Goal: Answer question/provide support

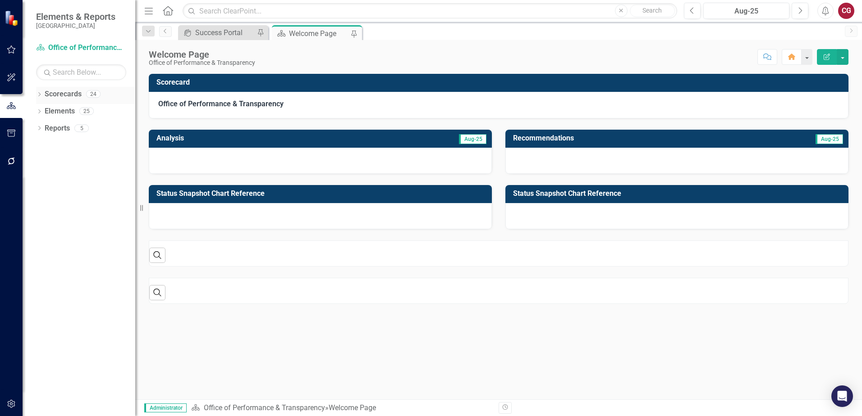
click at [41, 95] on icon "Dropdown" at bounding box center [39, 95] width 6 height 5
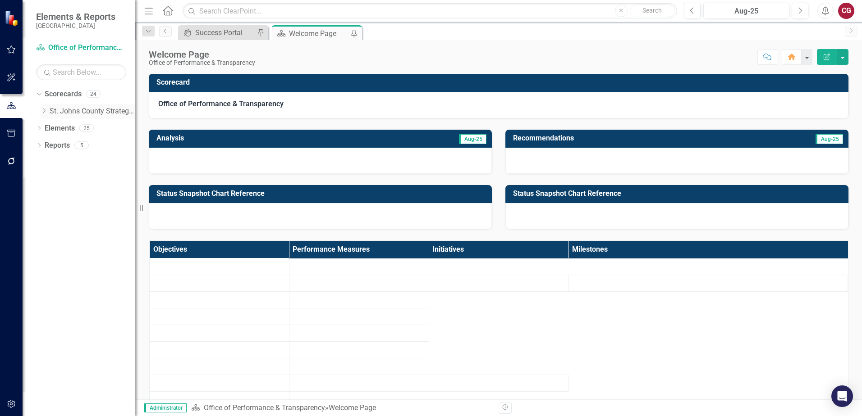
click at [43, 110] on icon "Dropdown" at bounding box center [44, 110] width 7 height 5
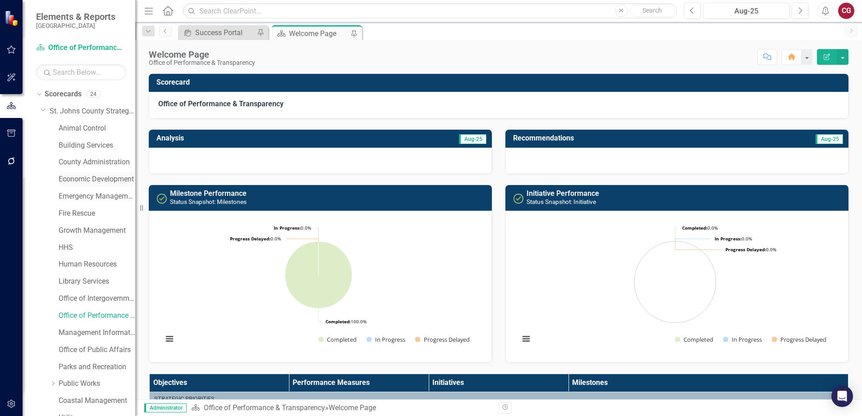
click at [78, 183] on link "Economic Development" at bounding box center [97, 179] width 77 height 10
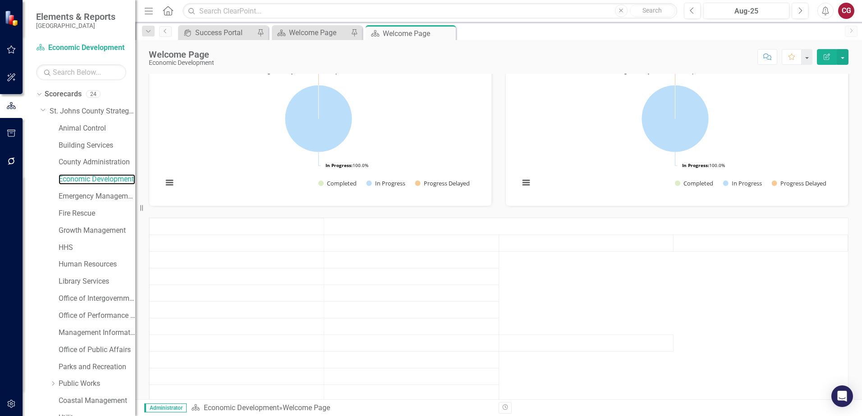
scroll to position [53, 0]
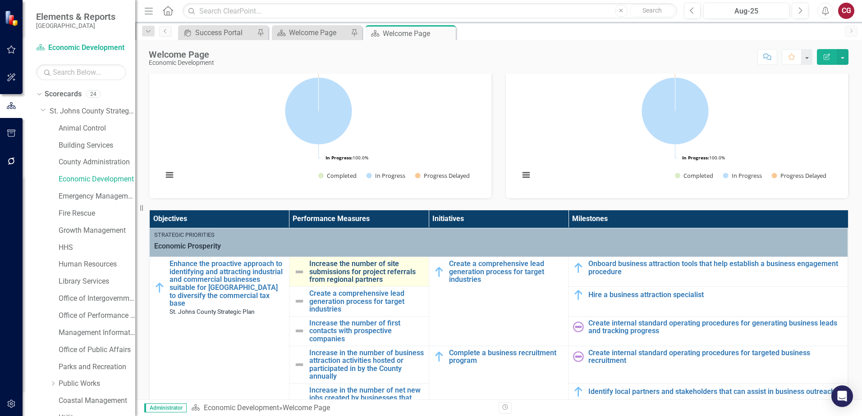
click at [347, 276] on link "Increase the number of site submissions for project referrals from regional par…" at bounding box center [366, 272] width 115 height 24
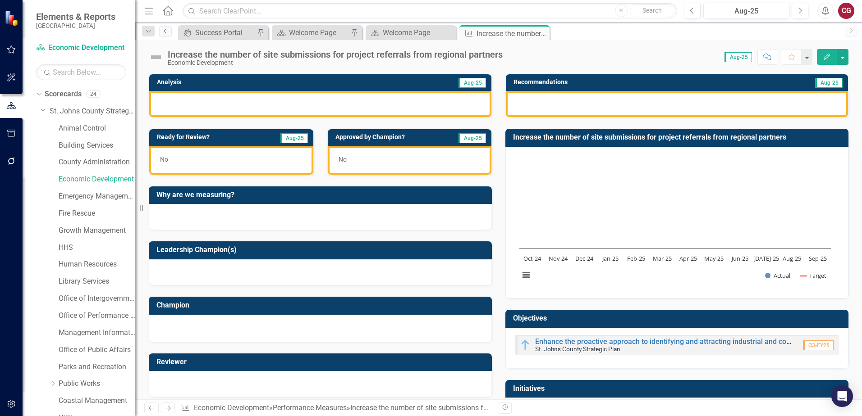
click at [166, 34] on link "Previous" at bounding box center [165, 31] width 13 height 11
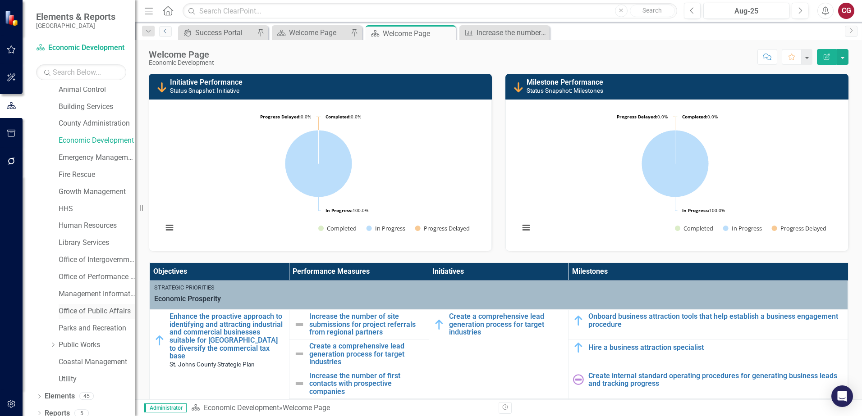
scroll to position [46, 0]
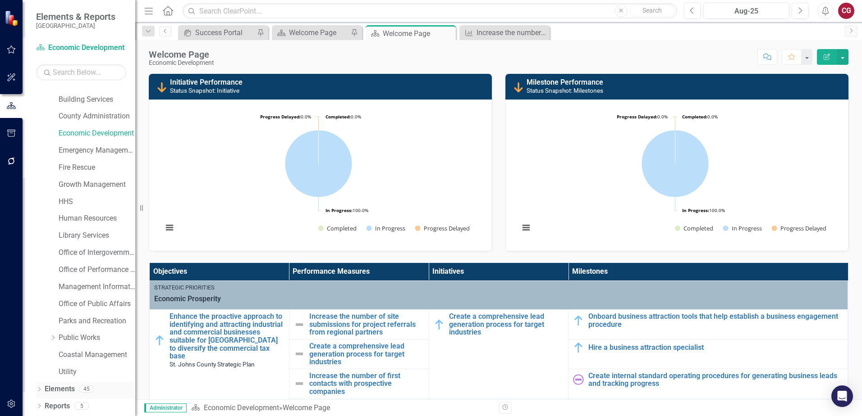
click at [68, 391] on link "Elements" at bounding box center [60, 389] width 30 height 10
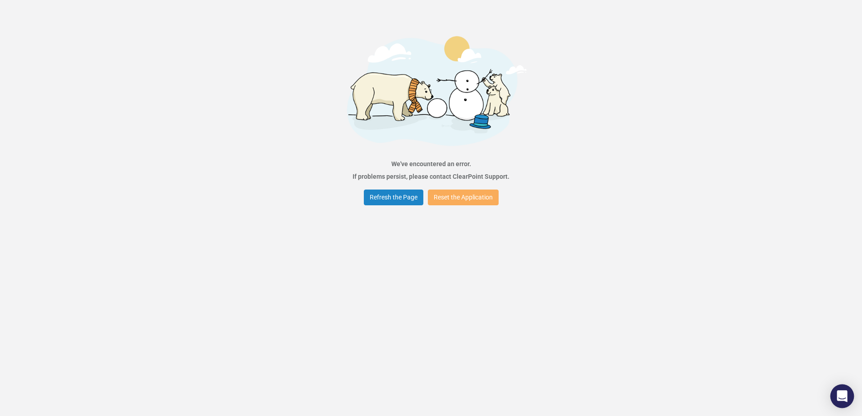
click at [840, 397] on icon "Open Intercom Messenger" at bounding box center [841, 397] width 10 height 12
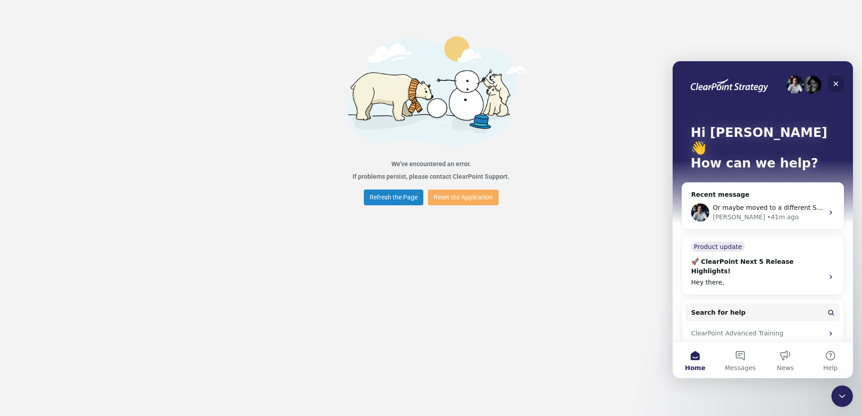
click at [841, 81] on div "Close" at bounding box center [835, 84] width 16 height 16
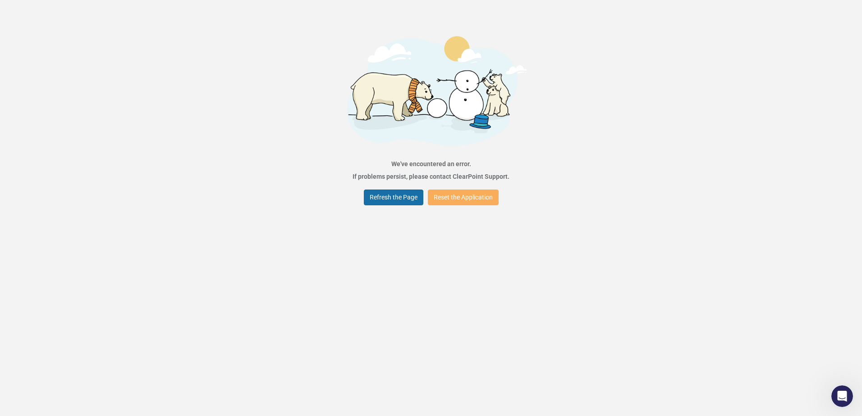
click at [384, 192] on button "Refresh the Page" at bounding box center [393, 198] width 59 height 16
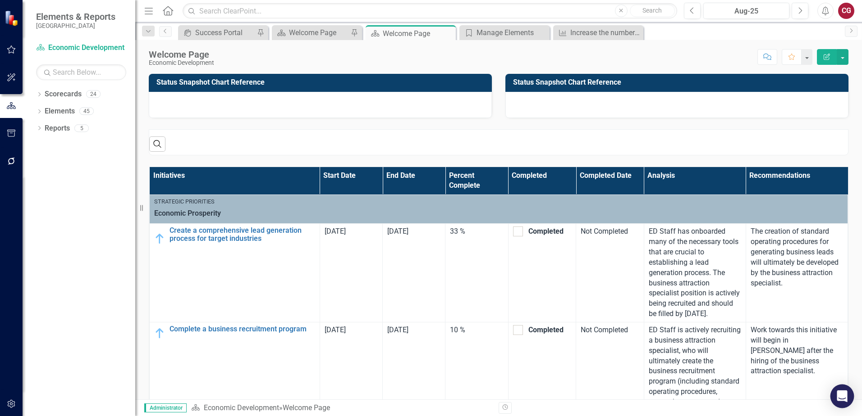
click at [837, 398] on icon "Open Intercom Messenger" at bounding box center [842, 397] width 12 height 12
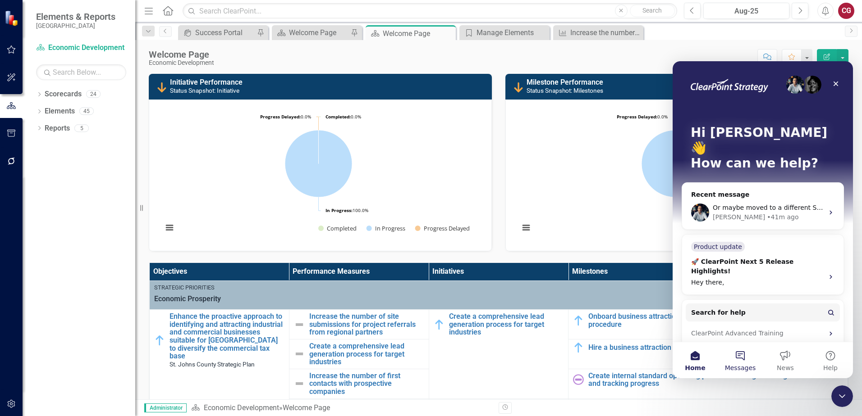
click at [742, 366] on span "Messages" at bounding box center [740, 368] width 31 height 6
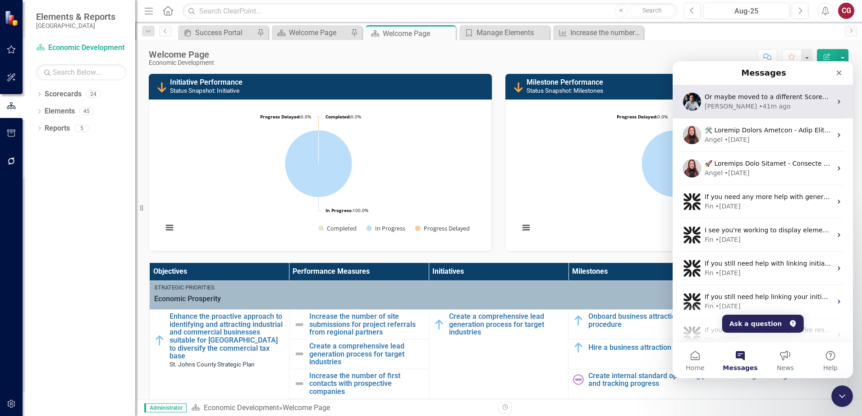
click at [738, 99] on span "Or maybe moved to a different Scorecard" at bounding box center [769, 96] width 131 height 7
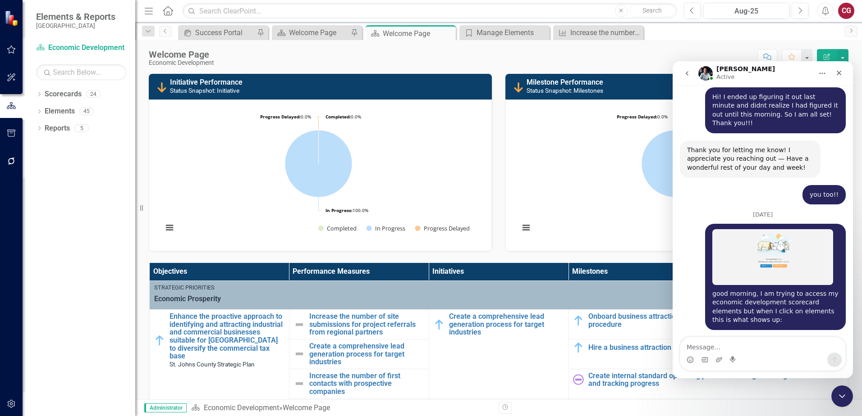
scroll to position [1044, 0]
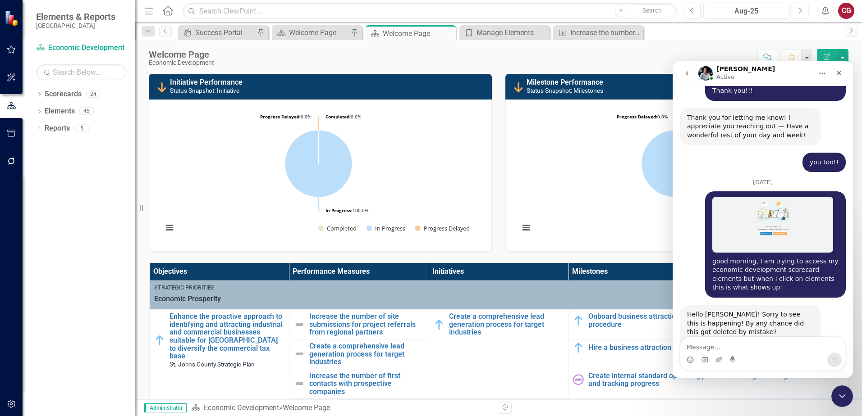
click at [822, 75] on icon "Home" at bounding box center [821, 73] width 7 height 7
click at [702, 76] on img "Intercom messenger" at bounding box center [705, 73] width 14 height 14
click at [717, 340] on textarea "Message…" at bounding box center [762, 344] width 165 height 15
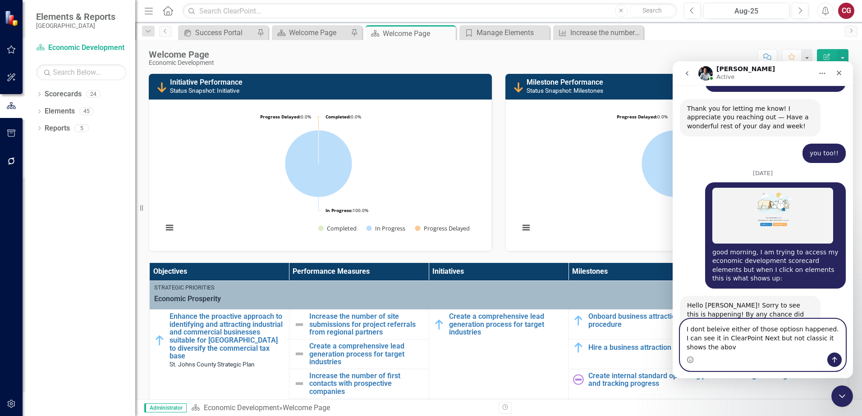
scroll to position [1062, 0]
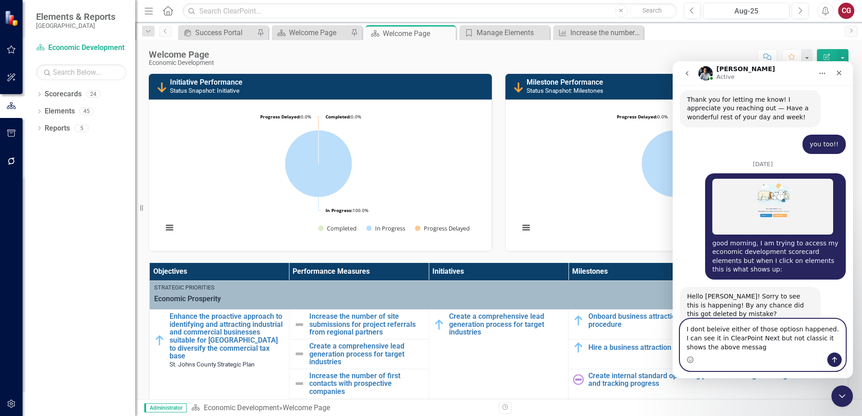
type textarea "I dont beleive either of those optiosn happened. I can see it in ClearPoint Nex…"
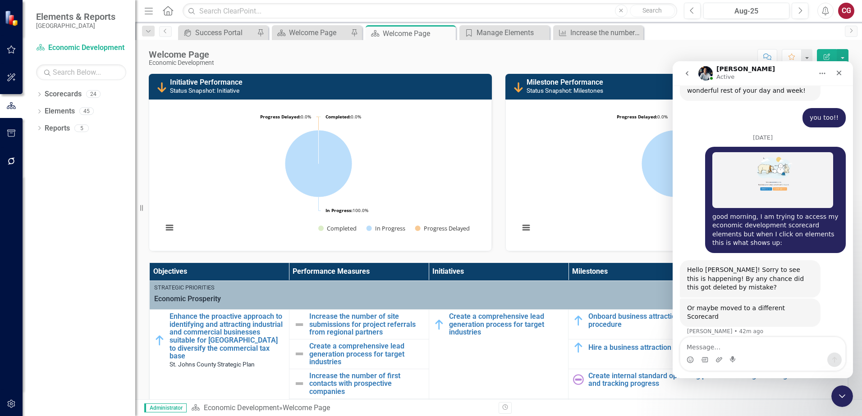
click at [771, 71] on div "Walter Active" at bounding box center [755, 74] width 114 height 16
click at [841, 75] on icon "Close" at bounding box center [838, 73] width 5 height 5
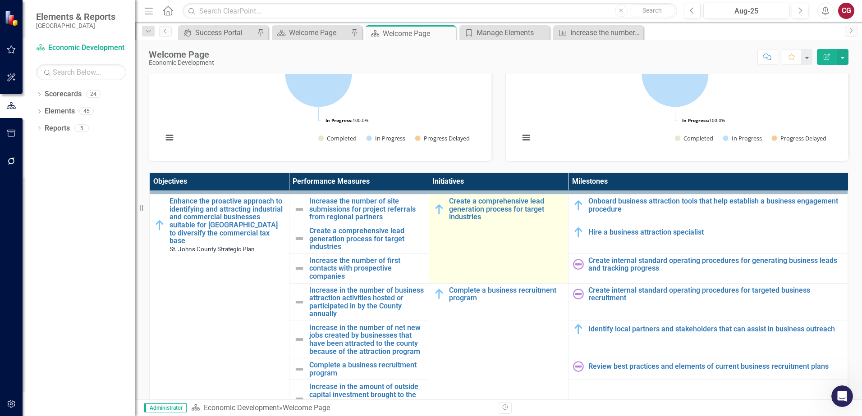
scroll to position [0, 0]
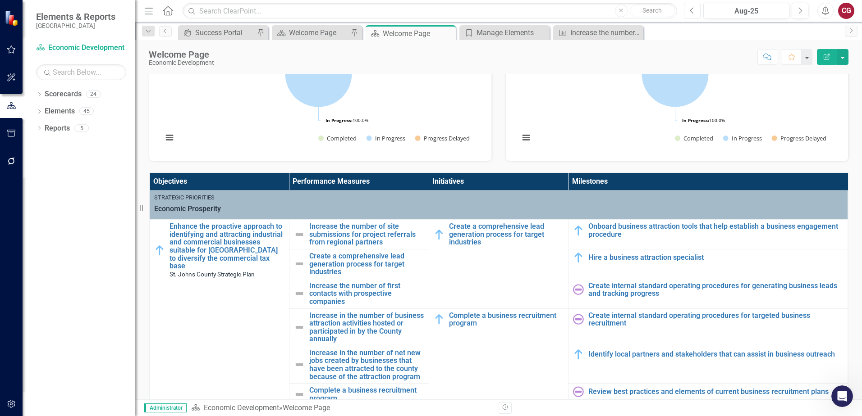
click at [692, 16] on button "Previous" at bounding box center [692, 11] width 17 height 16
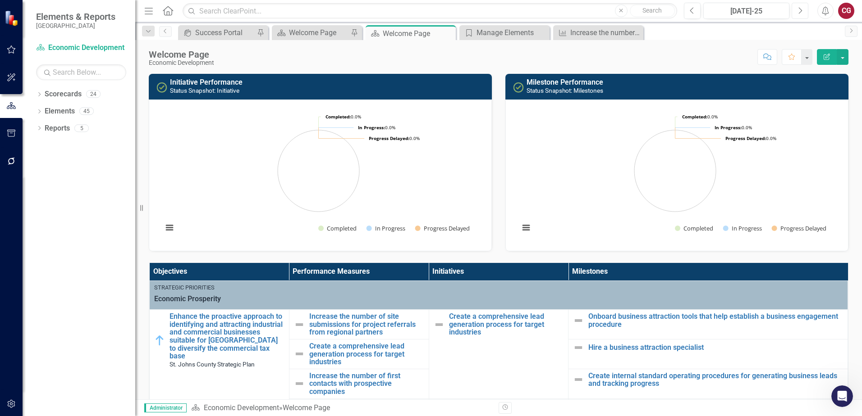
click at [802, 11] on button "Next" at bounding box center [799, 11] width 17 height 16
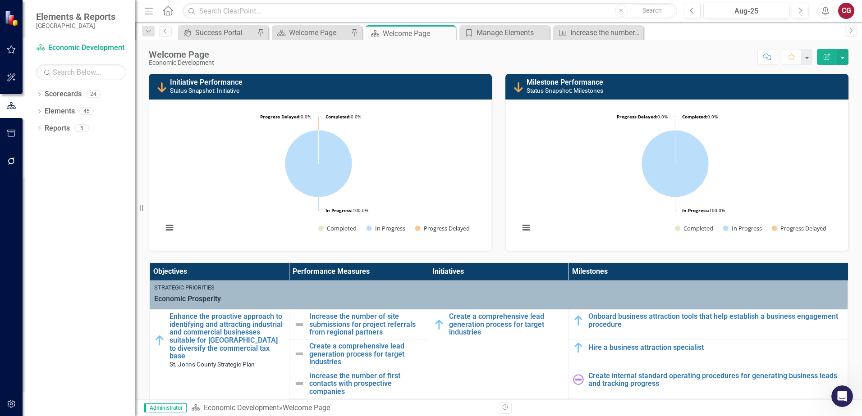
click at [169, 17] on link "Home" at bounding box center [168, 11] width 12 height 14
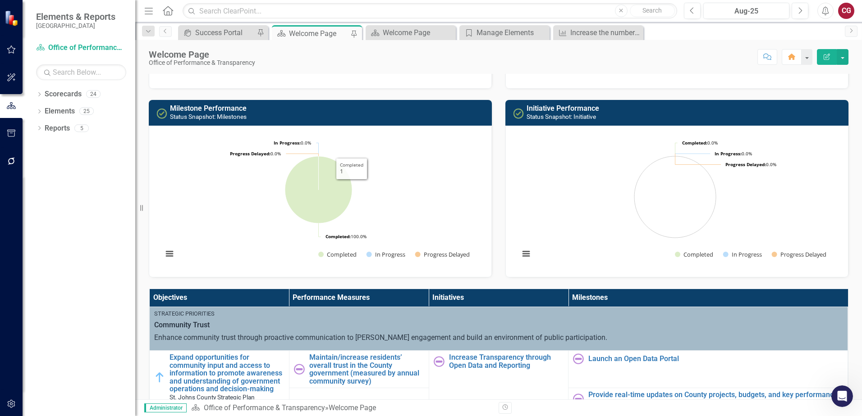
scroll to position [90, 0]
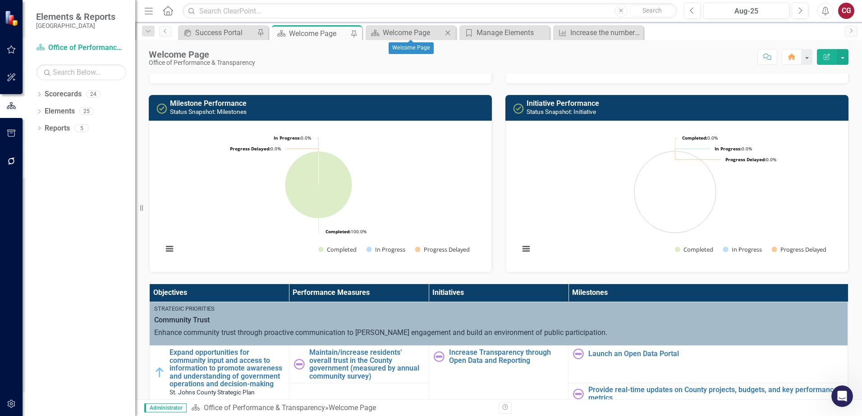
click at [446, 33] on icon "Close" at bounding box center [447, 32] width 9 height 7
click at [0, 0] on icon "Close" at bounding box center [0, 0] width 0 height 0
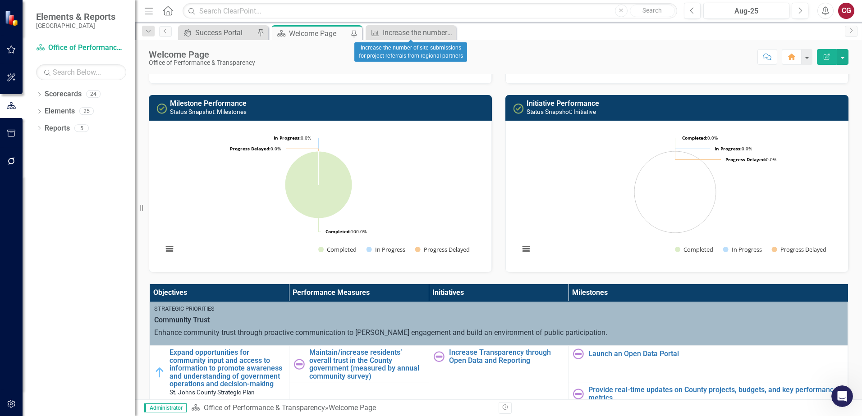
click at [0, 0] on icon "Close" at bounding box center [0, 0] width 0 height 0
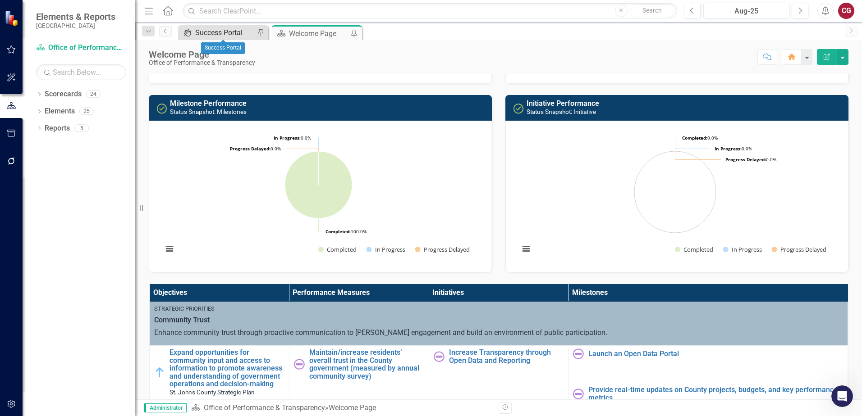
click at [210, 38] on div "Success Portal" at bounding box center [224, 32] width 59 height 11
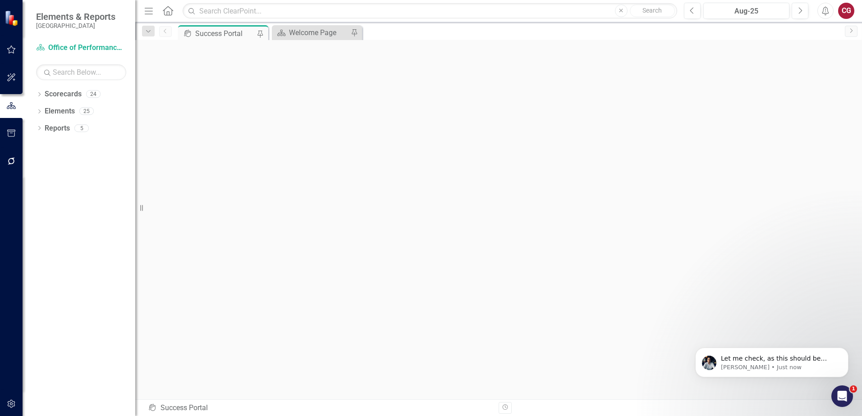
scroll to position [1154, 0]
click at [748, 357] on p "Can you link me to the Element you are trying to visualize?" at bounding box center [778, 359] width 116 height 9
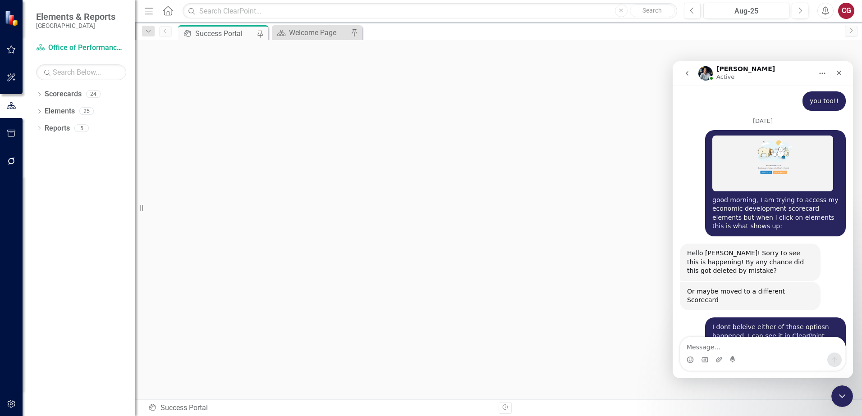
scroll to position [1169, 0]
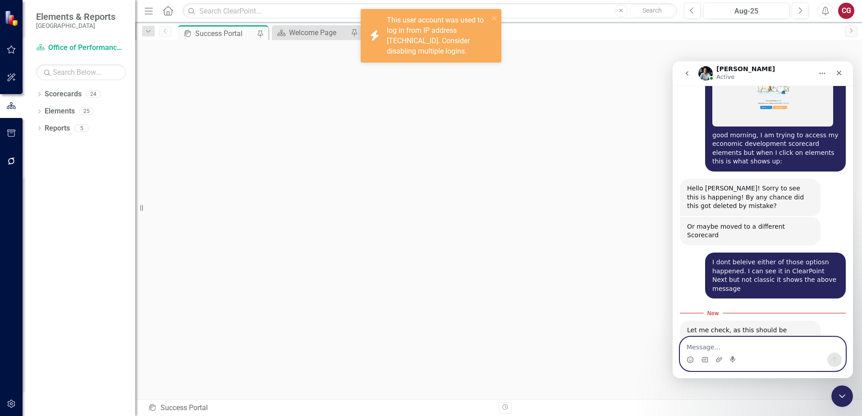
click at [711, 343] on textarea "Message…" at bounding box center [762, 344] width 165 height 15
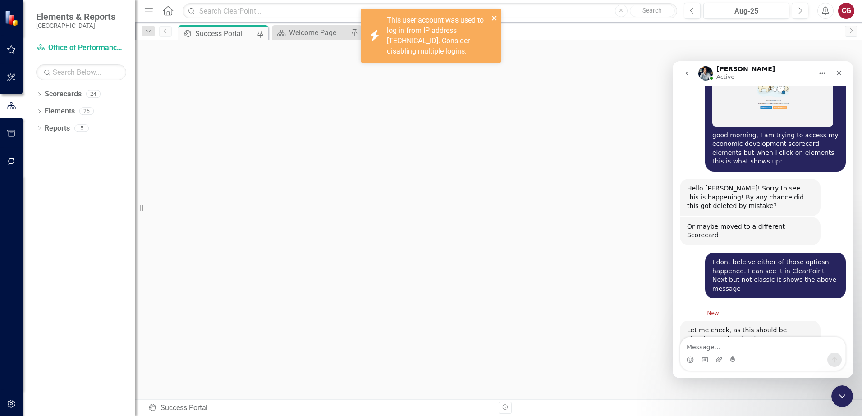
click at [492, 20] on icon "close" at bounding box center [494, 17] width 6 height 7
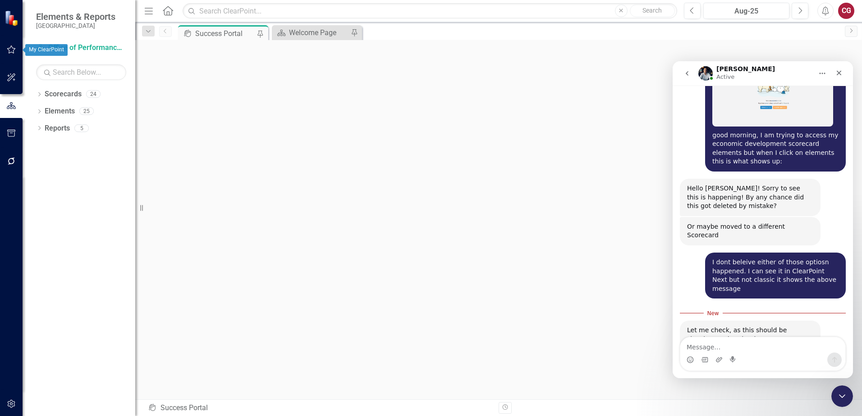
click at [12, 75] on icon "button" at bounding box center [11, 77] width 8 height 8
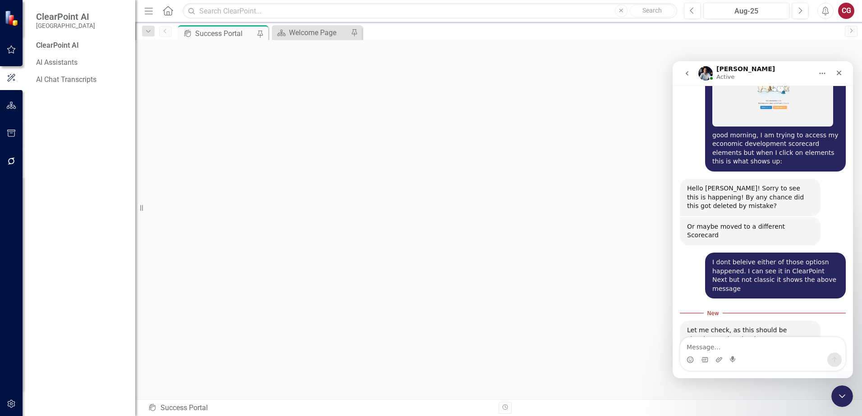
click at [12, 97] on button "button" at bounding box center [11, 105] width 20 height 19
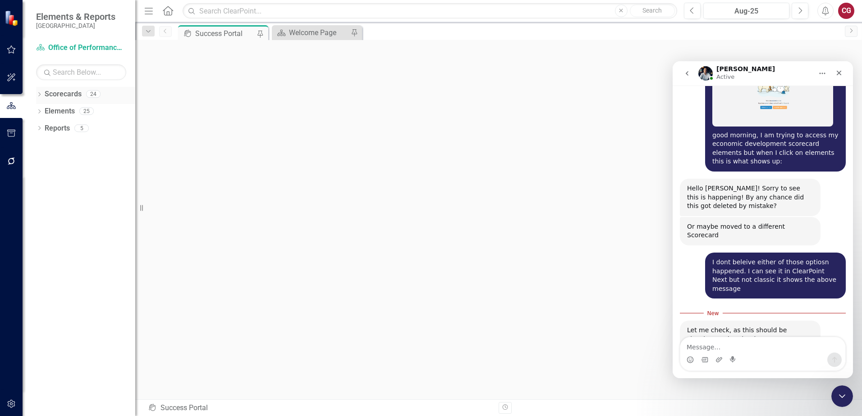
click at [39, 94] on icon "Dropdown" at bounding box center [39, 95] width 6 height 5
click at [47, 111] on icon "Dropdown" at bounding box center [44, 110] width 7 height 5
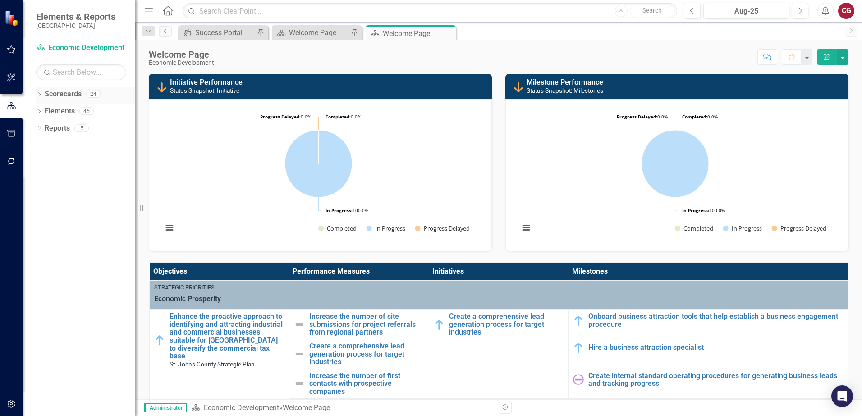
click at [38, 95] on icon "Dropdown" at bounding box center [39, 95] width 6 height 5
click at [56, 132] on link "Elements" at bounding box center [60, 128] width 30 height 10
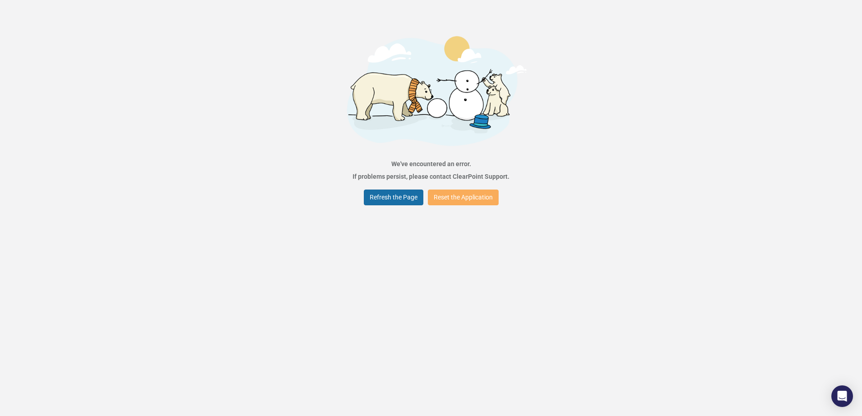
click at [401, 201] on button "Refresh the Page" at bounding box center [393, 198] width 59 height 16
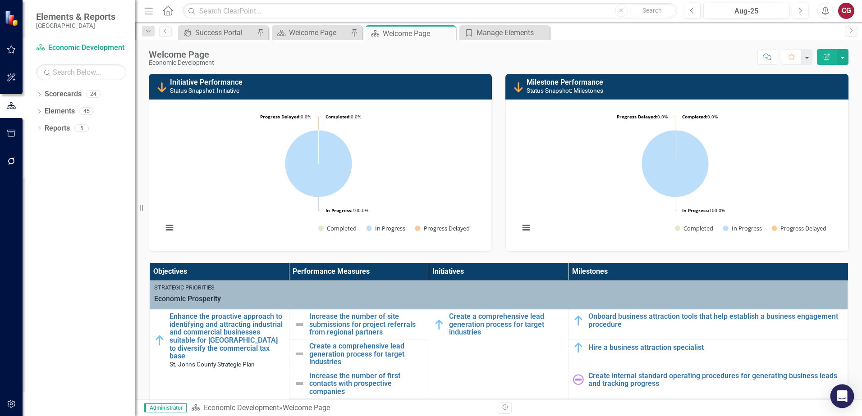
click at [840, 392] on icon "Open Intercom Messenger" at bounding box center [842, 397] width 12 height 12
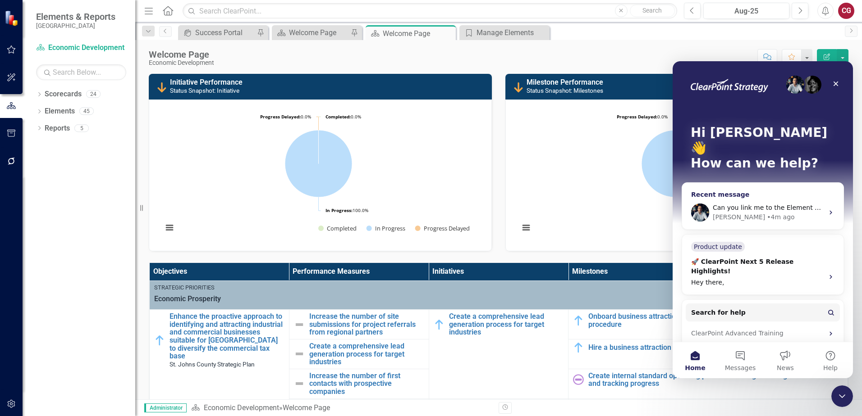
click at [743, 204] on span "Can you link me to the Element you are trying to visualize?" at bounding box center [805, 207] width 187 height 7
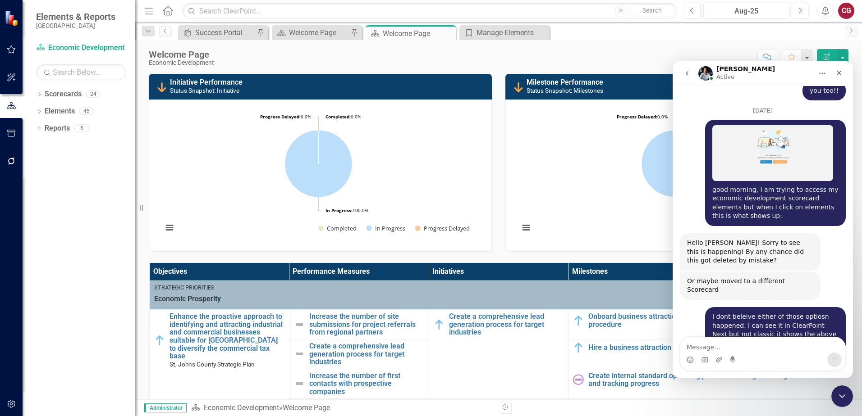
scroll to position [1154, 0]
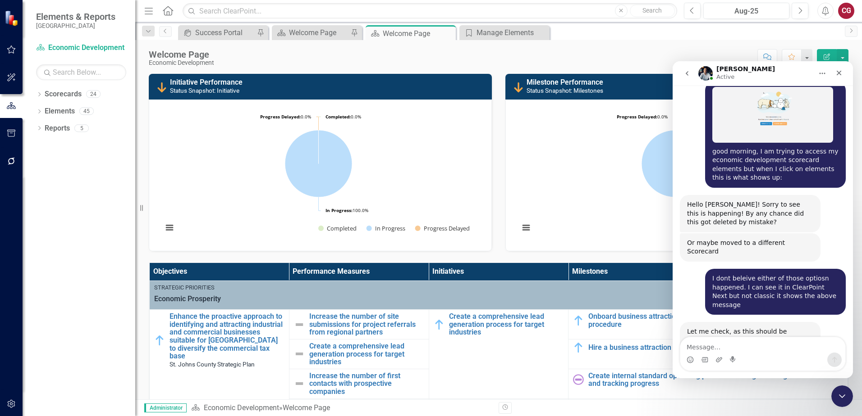
click at [698, 351] on textarea "Message…" at bounding box center [762, 344] width 165 height 15
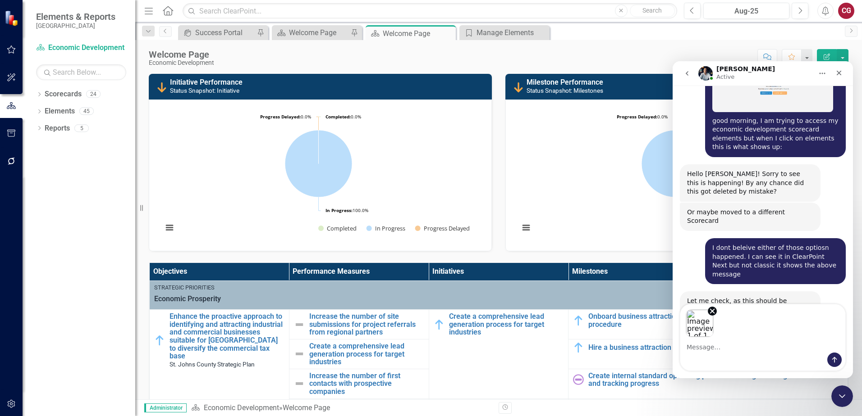
scroll to position [1187, 0]
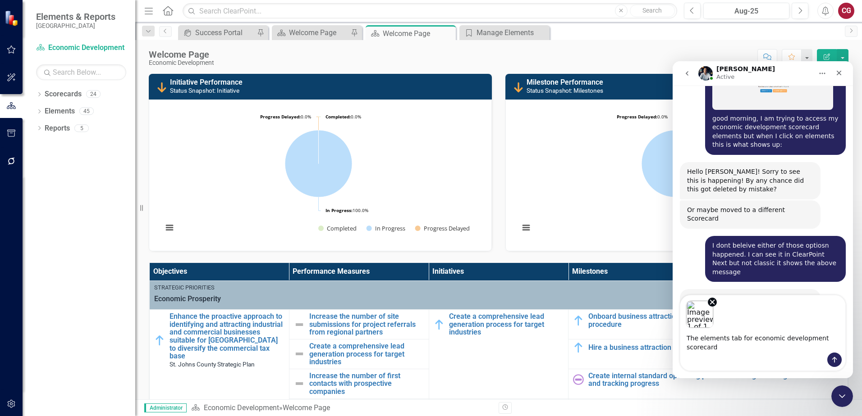
type textarea "The elements tab for economic development scorecard"
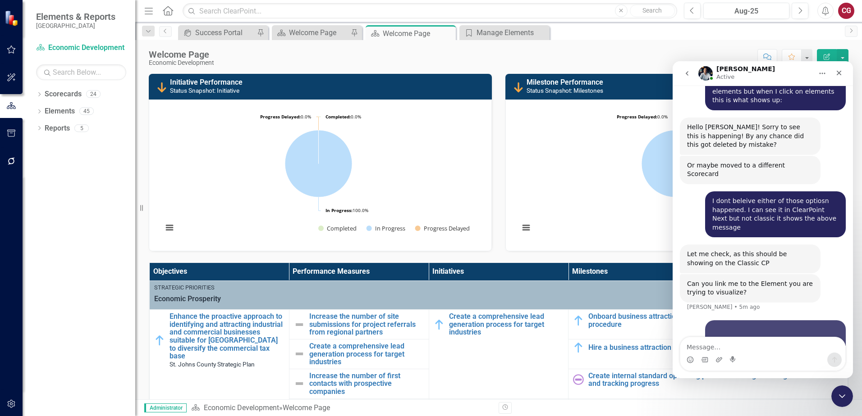
scroll to position [1278, 0]
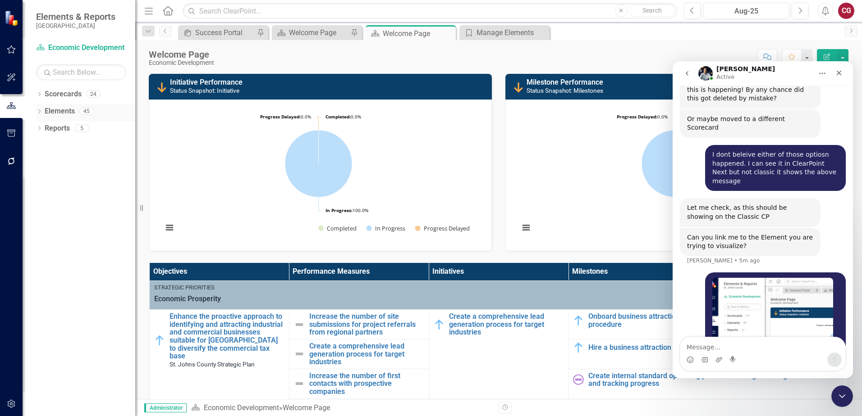
click at [63, 111] on link "Elements" at bounding box center [60, 111] width 30 height 10
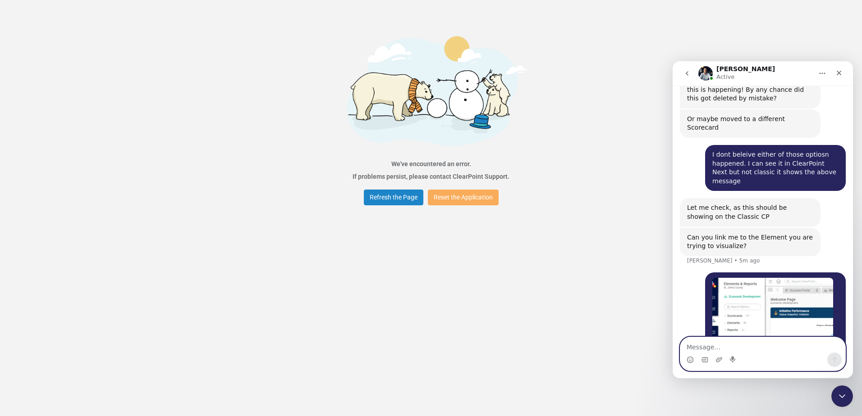
click at [757, 345] on textarea "Message…" at bounding box center [762, 344] width 165 height 15
paste textarea "[URL][DOMAIN_NAME]"
type textarea "[URL][DOMAIN_NAME]"
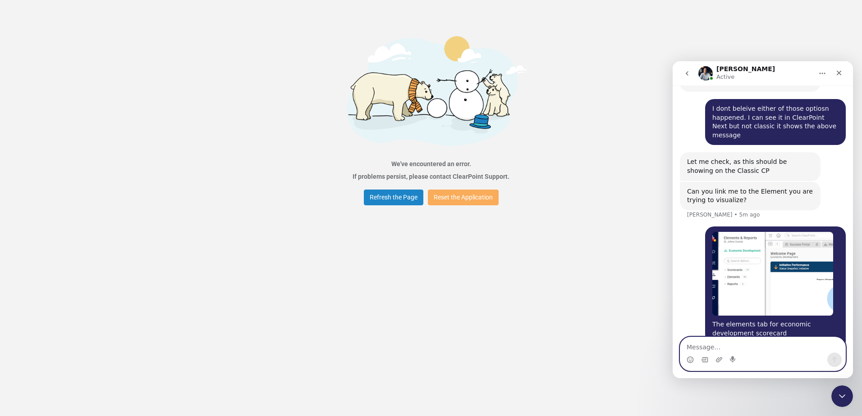
scroll to position [1325, 0]
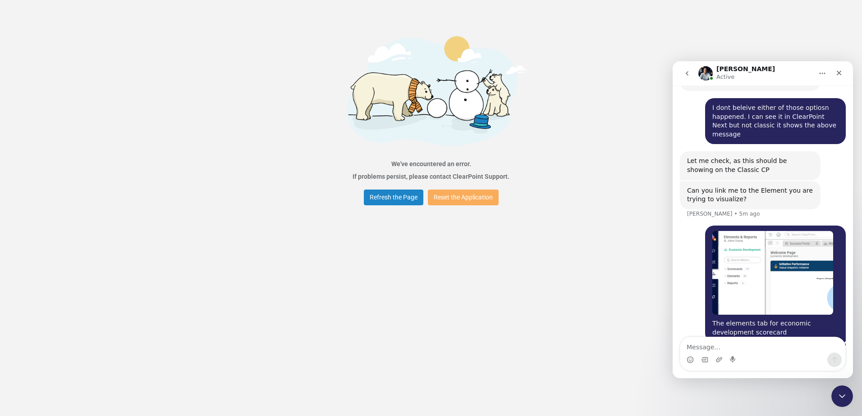
click at [623, 106] on div "Error We've encountered an error. If problems persist, please contact ClearPoin…" at bounding box center [431, 208] width 862 height 416
click at [401, 194] on button "Refresh the Page" at bounding box center [393, 198] width 59 height 16
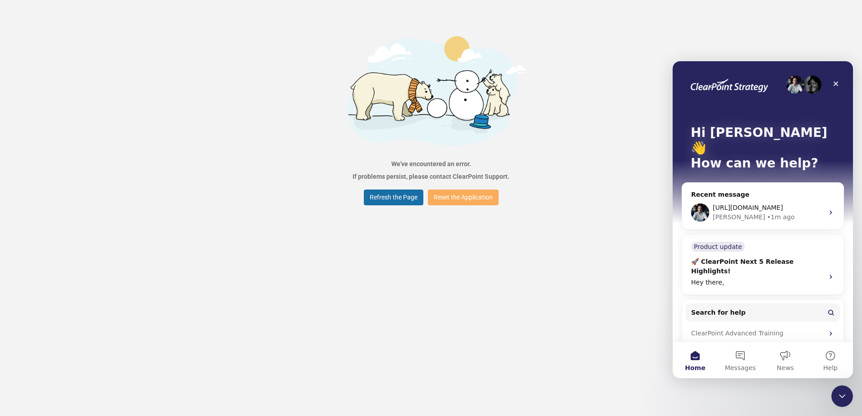
click at [385, 201] on button "Refresh the Page" at bounding box center [393, 198] width 59 height 16
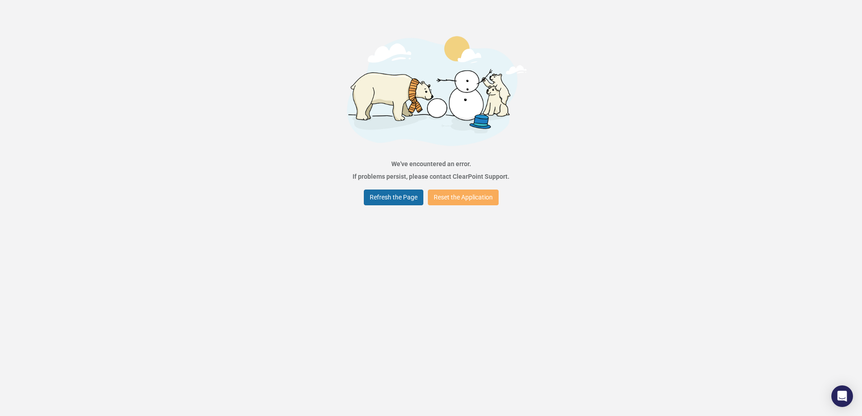
click at [387, 200] on button "Refresh the Page" at bounding box center [393, 198] width 59 height 16
click at [169, 13] on div "Error We've encountered an error. If problems persist, please contact ClearPoin…" at bounding box center [431, 208] width 862 height 416
click at [378, 195] on button "Refresh the Page" at bounding box center [393, 198] width 59 height 16
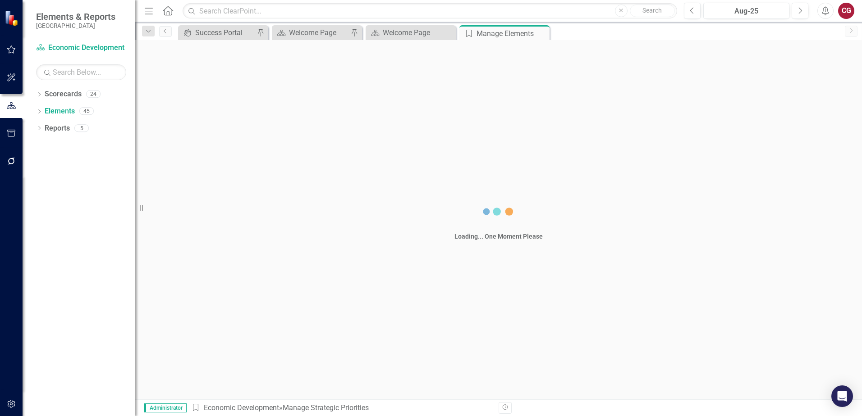
click at [167, 13] on icon "Home" at bounding box center [168, 10] width 12 height 9
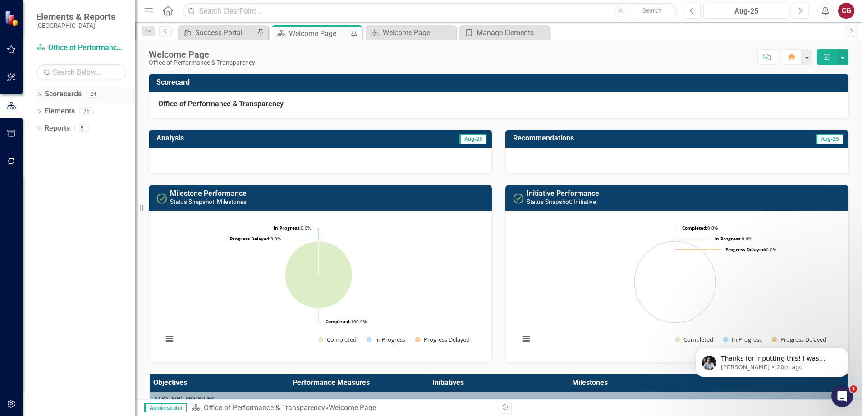
click at [41, 94] on icon "Dropdown" at bounding box center [39, 95] width 6 height 5
click at [34, 110] on icon "Dropdown" at bounding box center [30, 110] width 7 height 5
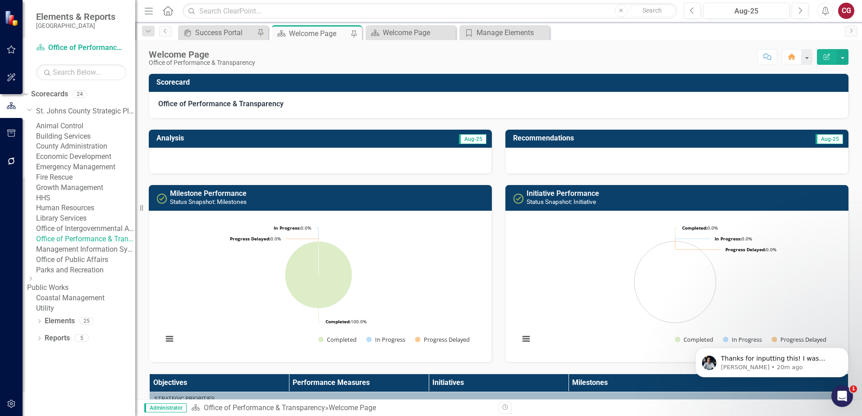
click at [74, 224] on link "Library Services" at bounding box center [85, 219] width 99 height 10
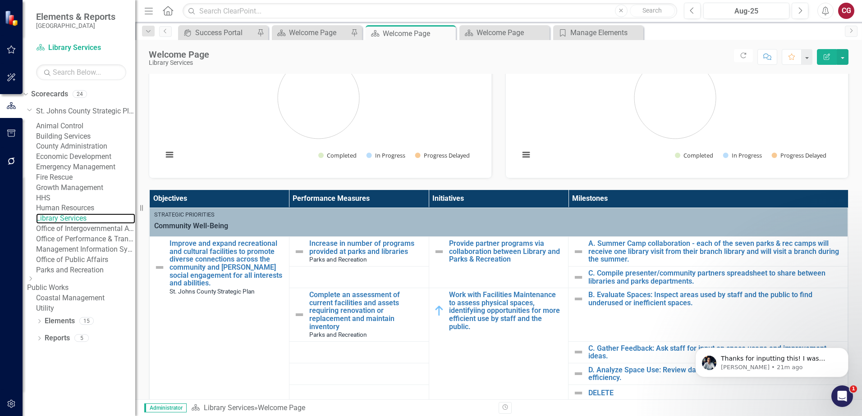
scroll to position [90, 0]
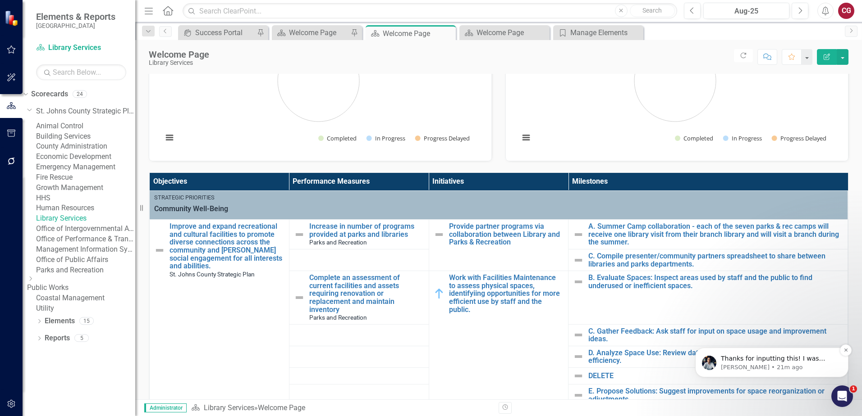
click at [790, 360] on p "Thanks for inputting this! I was trying to navigate directly to Measures or Ini…" at bounding box center [778, 359] width 116 height 9
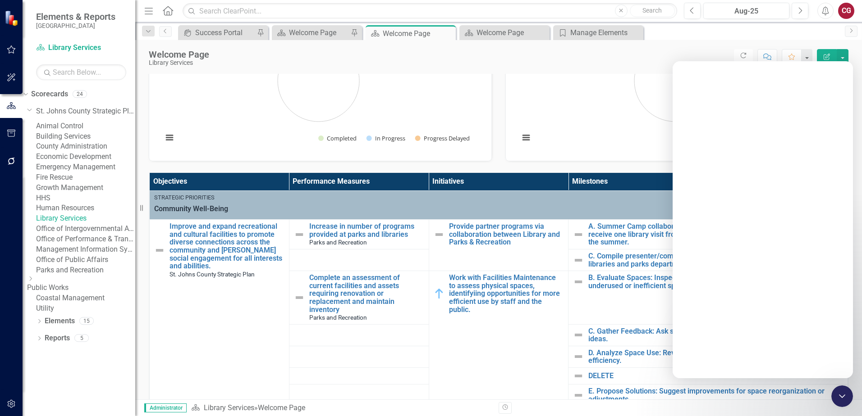
scroll to position [0, 0]
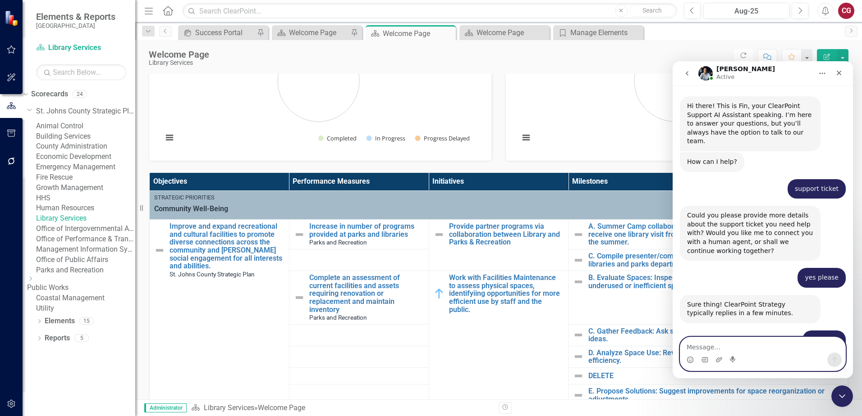
click at [731, 345] on textarea "Message…" at bounding box center [762, 344] width 165 height 15
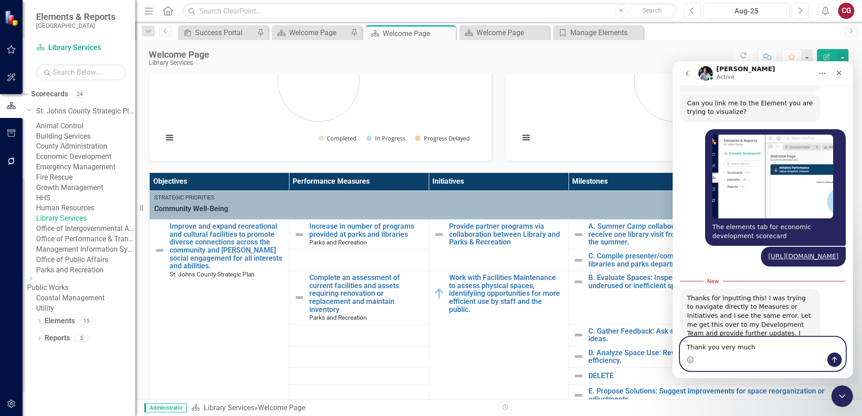
type textarea "Thank you very much!"
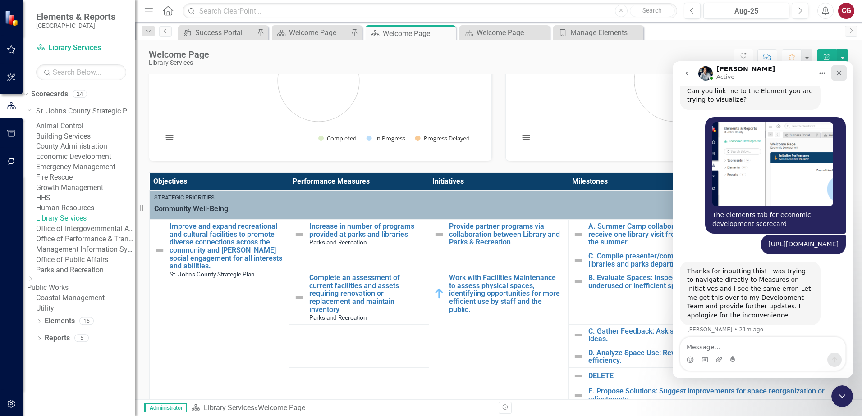
click at [844, 76] on div "Close" at bounding box center [838, 73] width 16 height 16
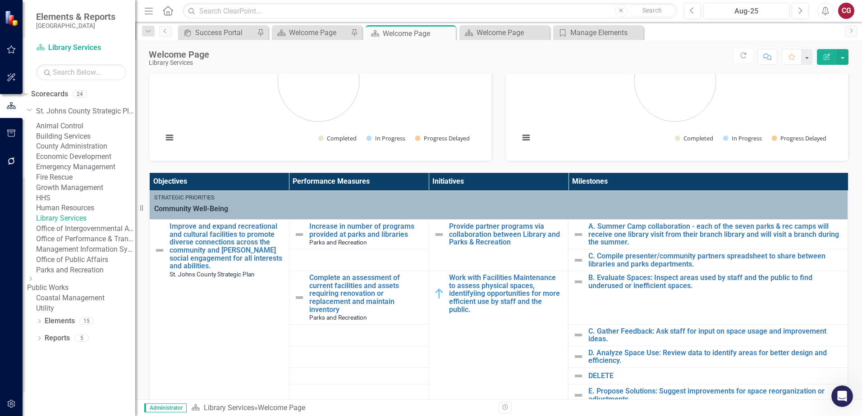
click at [630, 184] on th "Milestones" at bounding box center [707, 182] width 279 height 18
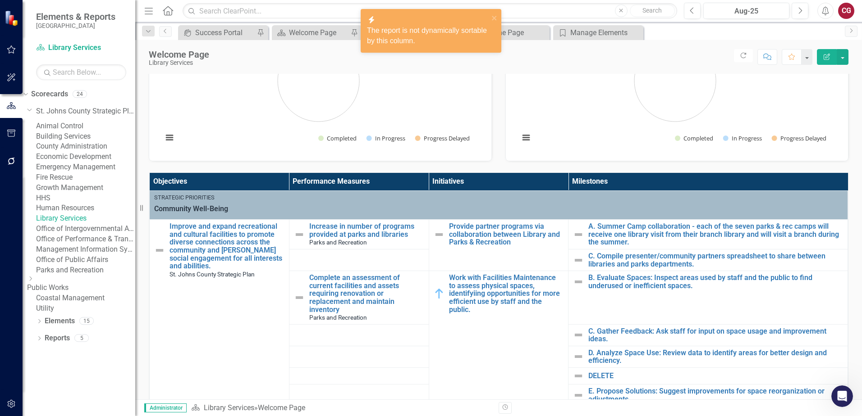
click at [630, 184] on th "Milestones" at bounding box center [707, 182] width 279 height 18
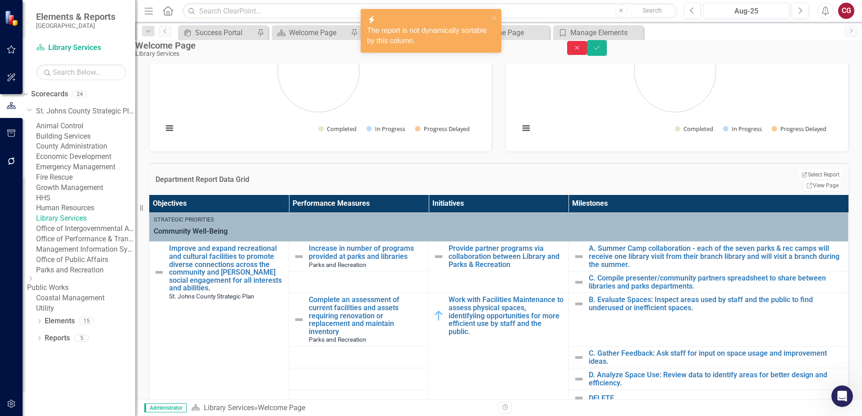
click at [587, 55] on button "Close" at bounding box center [577, 48] width 20 height 14
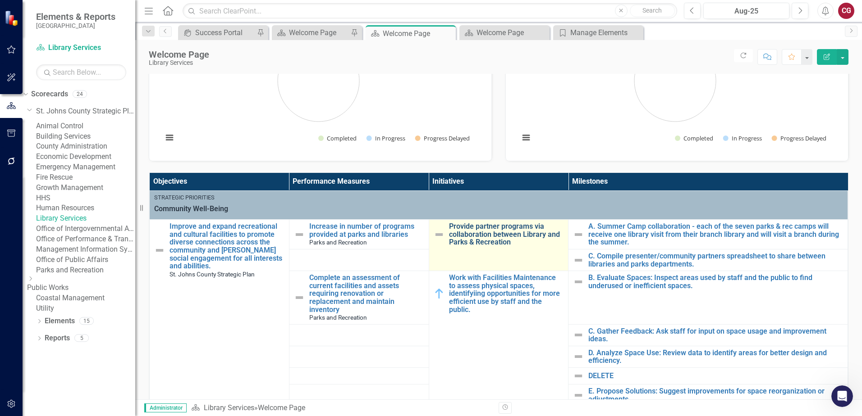
click at [497, 229] on link "Provide partner programs via collaboration between Library and Parks & Recreati…" at bounding box center [506, 235] width 115 height 24
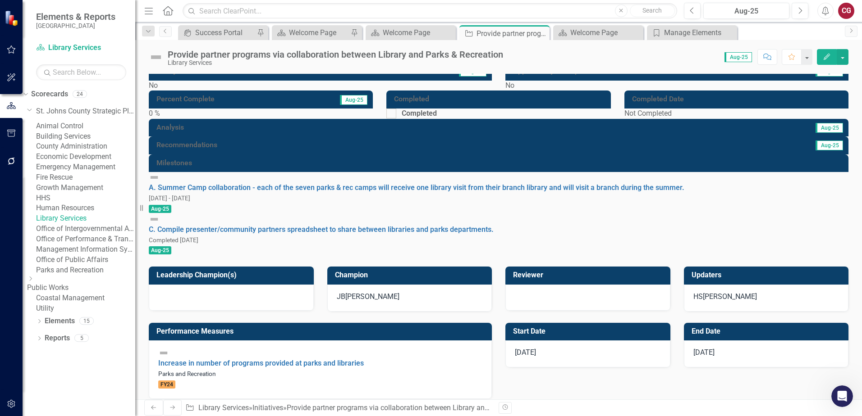
scroll to position [45, 0]
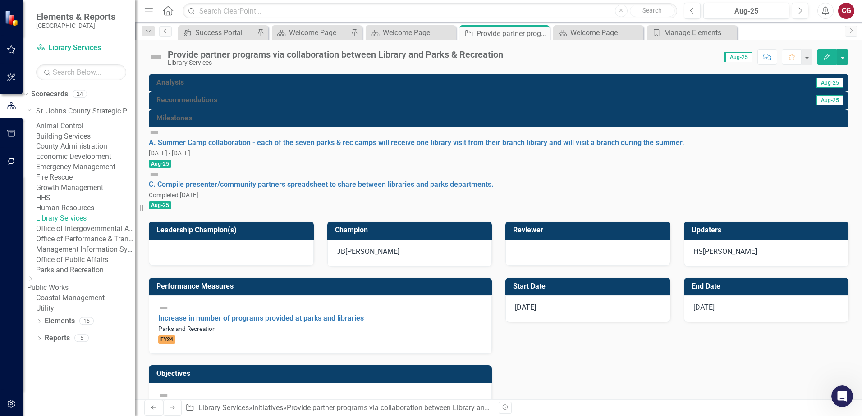
click at [645, 122] on h3 "Milestones" at bounding box center [499, 118] width 687 height 8
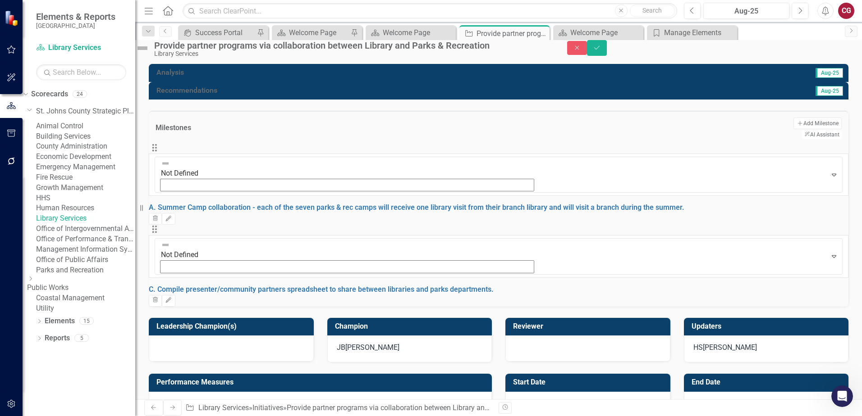
scroll to position [46, 0]
click at [53, 327] on link "Elements" at bounding box center [60, 321] width 30 height 10
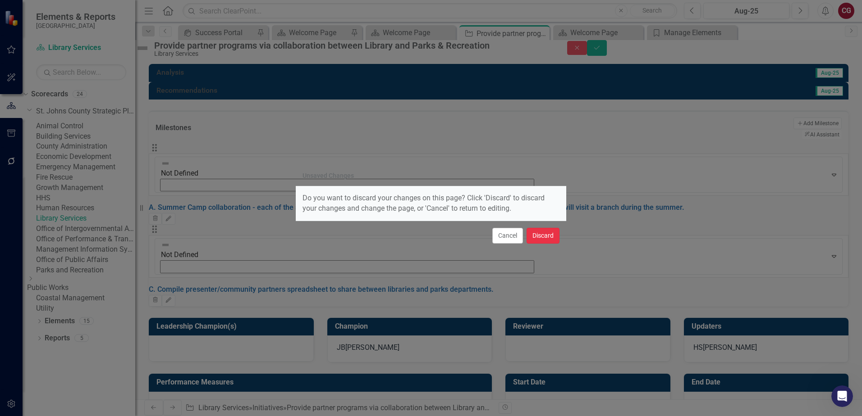
click at [547, 239] on button "Discard" at bounding box center [542, 236] width 33 height 16
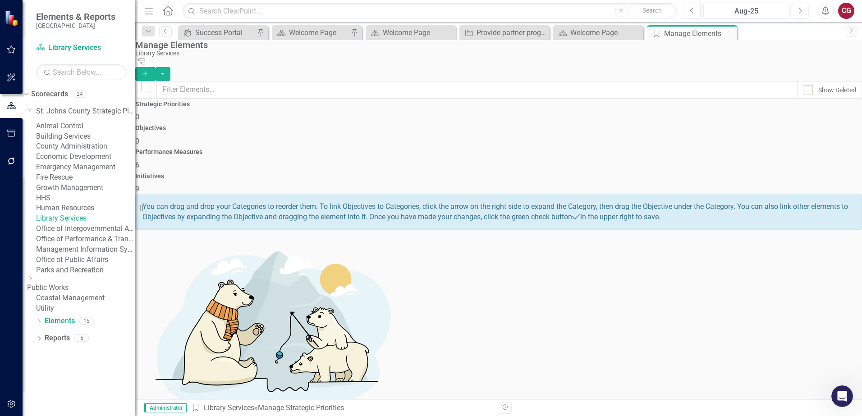
click at [783, 173] on div "Initiatives 9" at bounding box center [498, 184] width 726 height 22
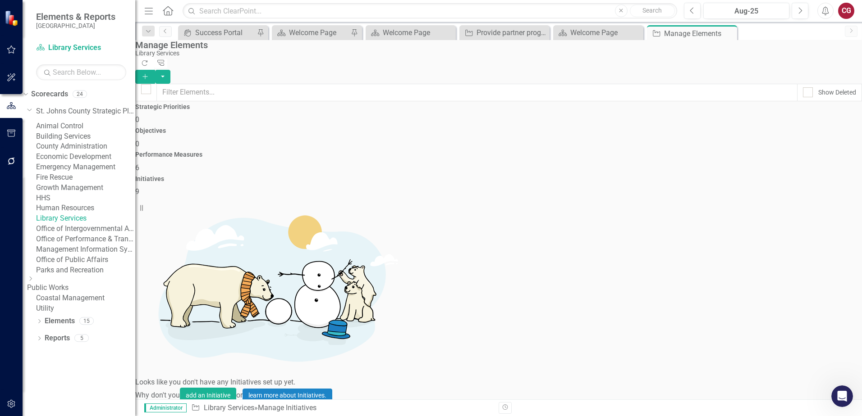
click at [161, 11] on div "Menu Home Search Close Search" at bounding box center [408, 10] width 533 height 17
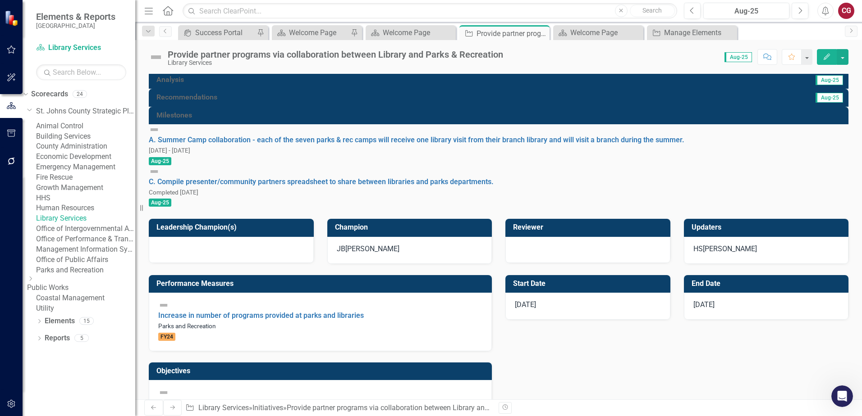
scroll to position [180, 0]
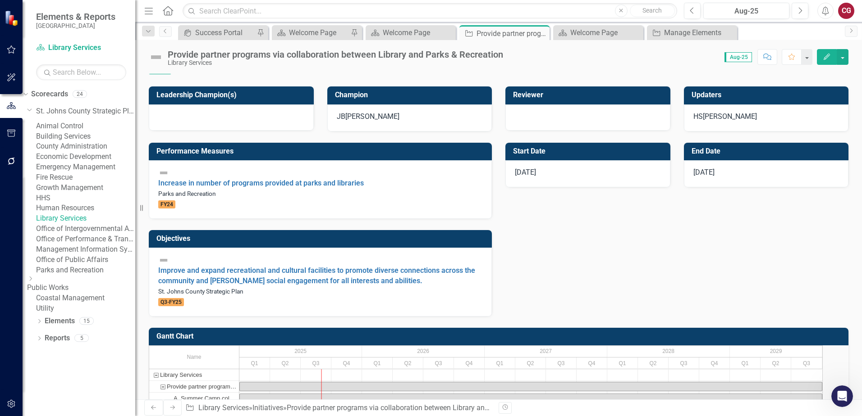
click at [269, 12] on link "A. Summer Camp collaboration - each of the seven parks & rec camps will receive…" at bounding box center [416, 7] width 535 height 9
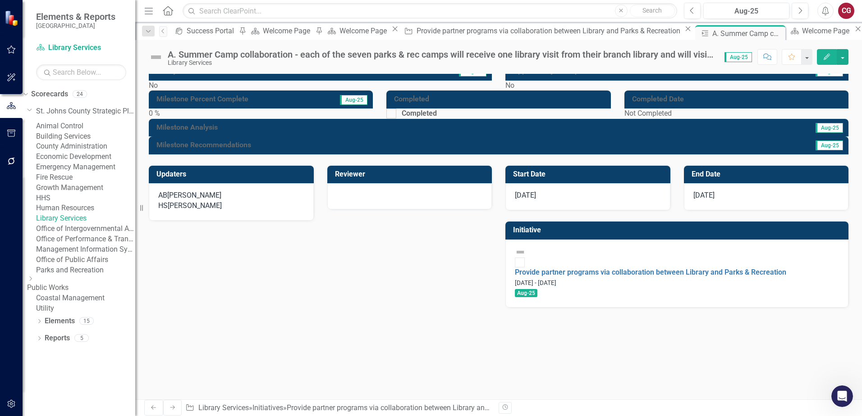
scroll to position [24, 0]
click at [169, 13] on icon "Home" at bounding box center [168, 10] width 12 height 9
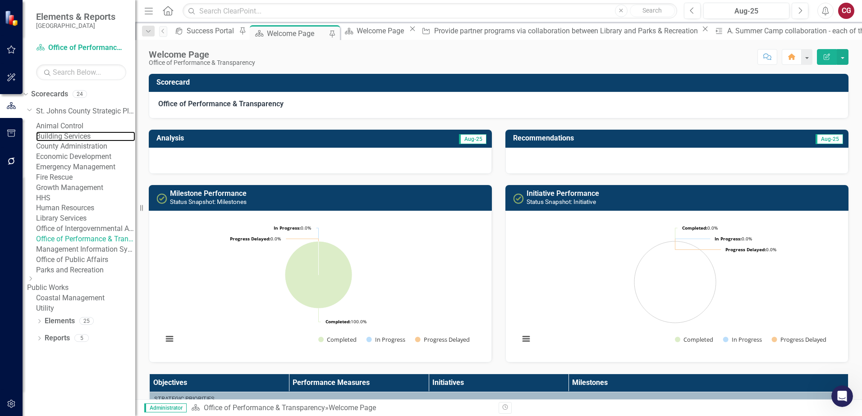
drag, startPoint x: 73, startPoint y: 96, endPoint x: 155, endPoint y: 71, distance: 85.5
click at [73, 132] on link "Building Services" at bounding box center [85, 137] width 99 height 10
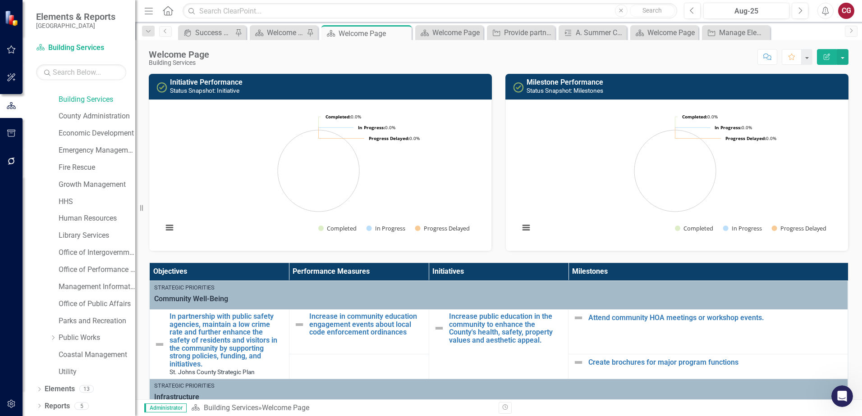
scroll to position [1423, 0]
click at [529, 63] on div "Score: N/A Aug-25 Completed Comment Favorite Edit Report" at bounding box center [531, 56] width 634 height 15
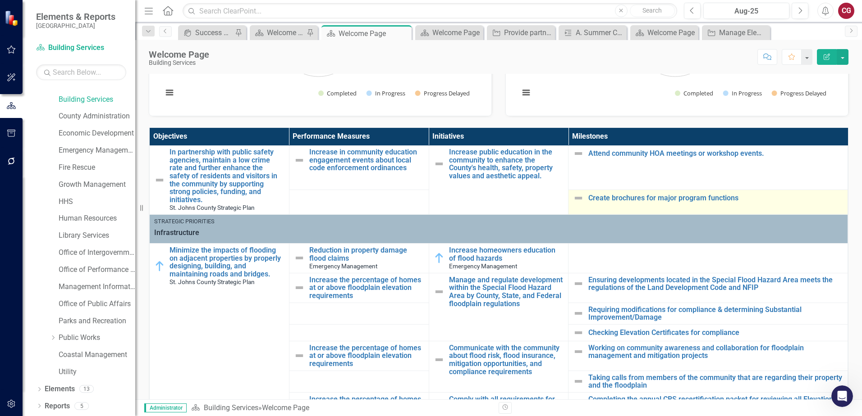
scroll to position [45, 0]
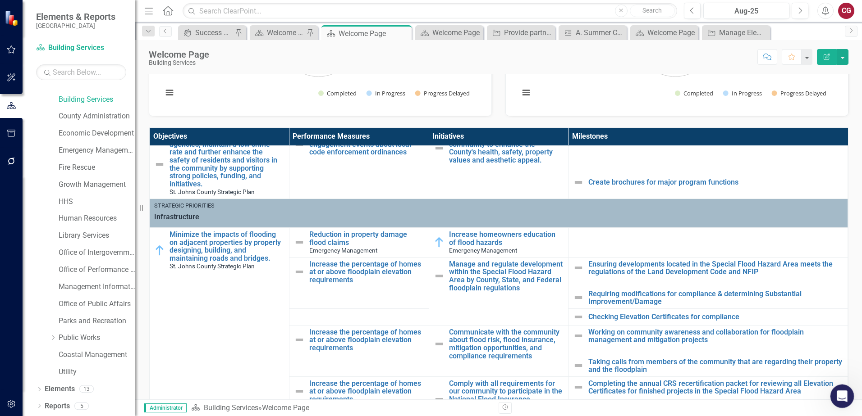
click at [843, 391] on icon "Open Intercom Messenger" at bounding box center [840, 395] width 15 height 15
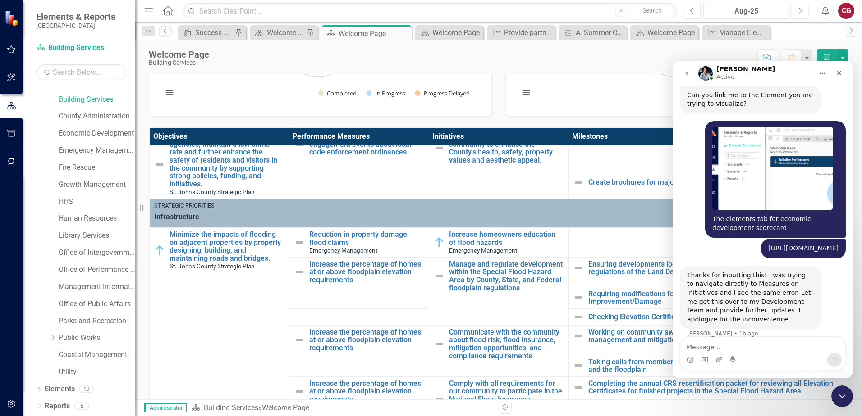
scroll to position [1423, 0]
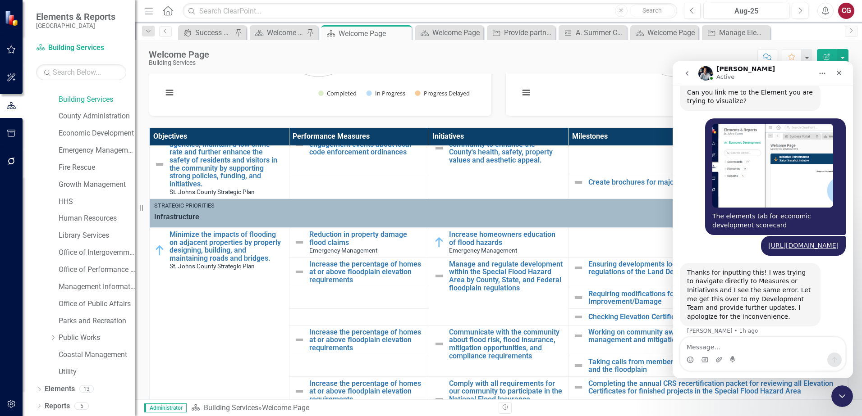
click at [681, 236] on div "https://app.clearpointstrategy.com/#/index/manage?object=category&periodId=3294…" at bounding box center [762, 249] width 166 height 27
click at [694, 172] on div "The elements tab for economic development scorecard Caitlyn • 1h ago" at bounding box center [762, 178] width 166 height 118
click at [689, 236] on div "https://app.clearpointstrategy.com/#/index/manage?object=category&periodId=3294…" at bounding box center [762, 249] width 166 height 27
click at [689, 159] on div "The elements tab for economic development scorecard Caitlyn • 1h ago" at bounding box center [762, 178] width 166 height 118
drag, startPoint x: 842, startPoint y: 76, endPoint x: 1361, endPoint y: 329, distance: 577.4
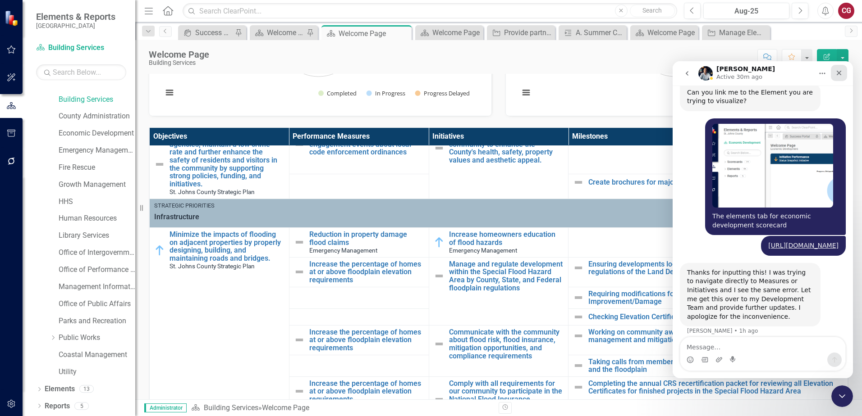
click at [842, 76] on div "Close" at bounding box center [838, 73] width 16 height 16
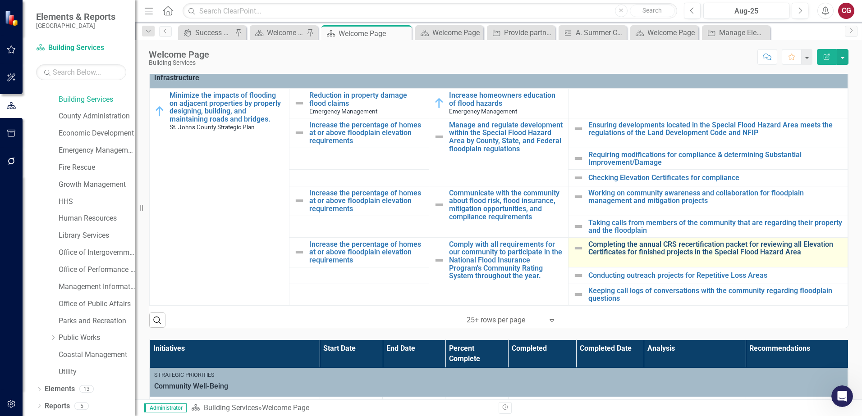
scroll to position [270, 0]
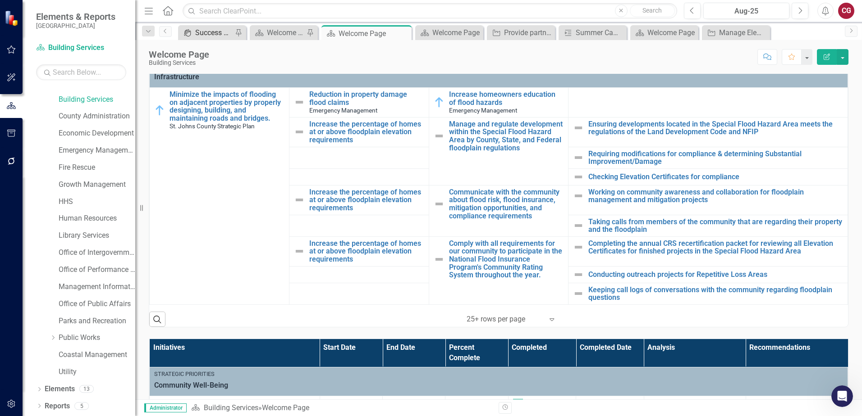
click at [196, 33] on div "Success Portal" at bounding box center [213, 32] width 37 height 11
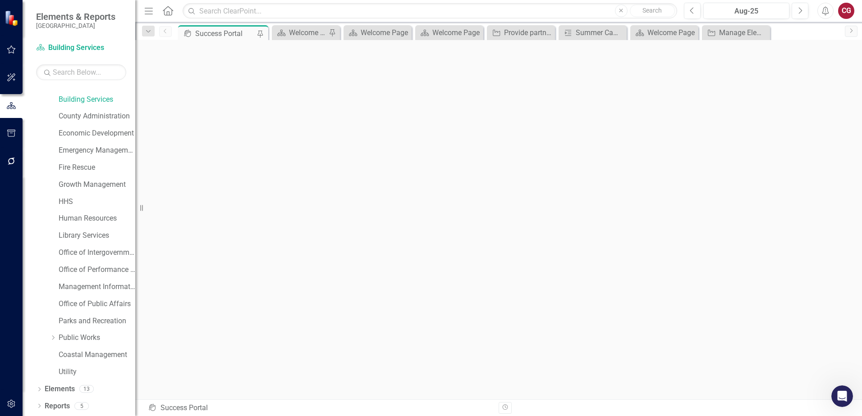
scroll to position [3, 0]
